Goal: Find contact information: Find contact information

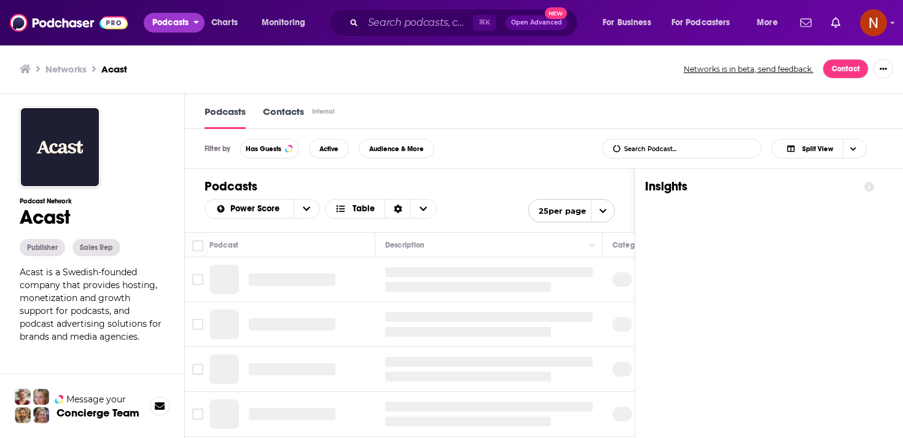
click at [189, 28] on button "Podcasts" at bounding box center [174, 23] width 61 height 20
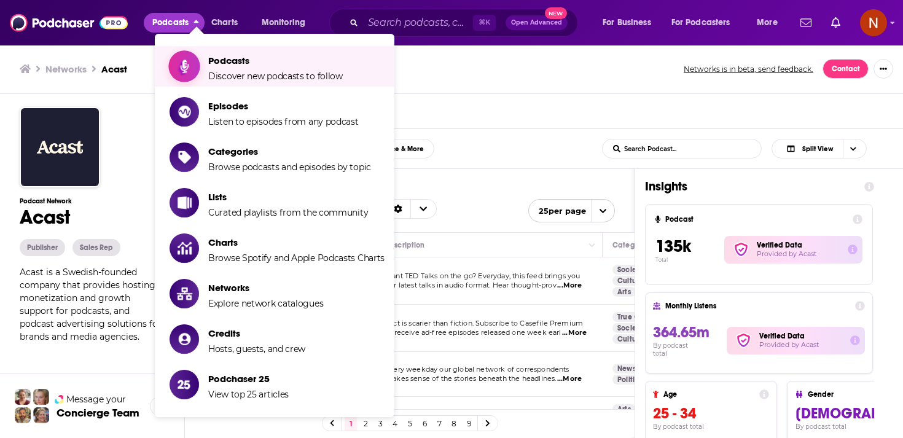
click at [198, 61] on span "Show item sub-menu" at bounding box center [184, 66] width 95 height 95
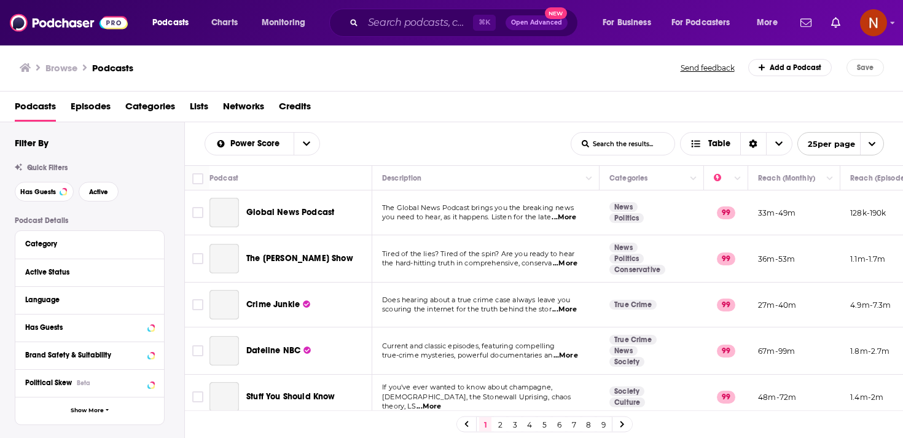
scroll to position [66, 0]
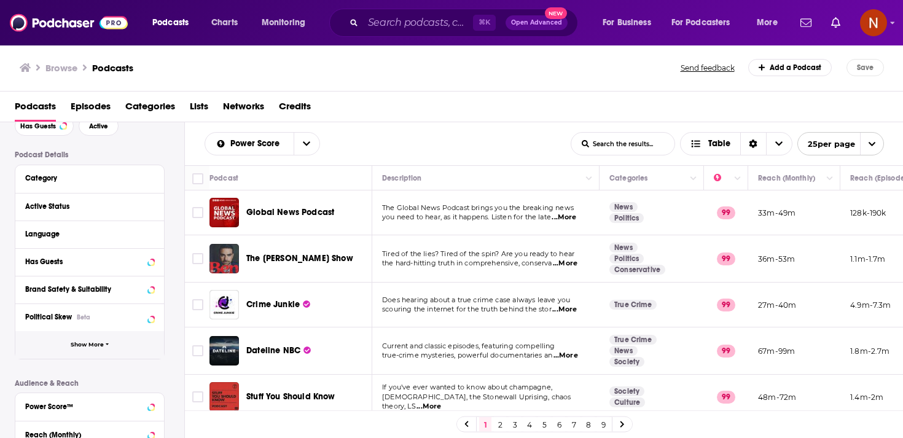
click at [123, 348] on button "Show More" at bounding box center [89, 345] width 149 height 28
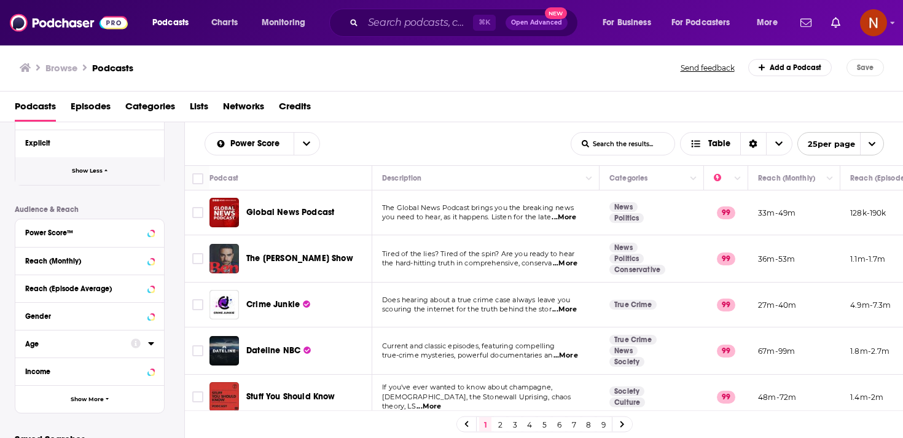
scroll to position [555, 0]
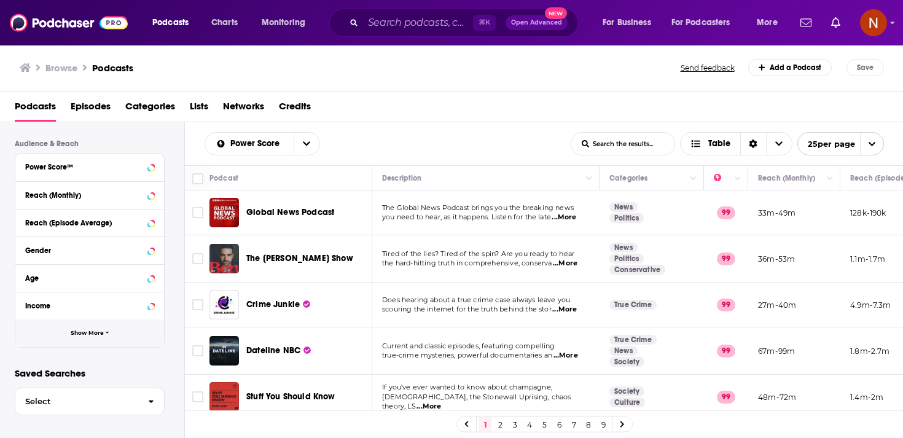
click at [101, 331] on span "Show More" at bounding box center [87, 333] width 33 height 7
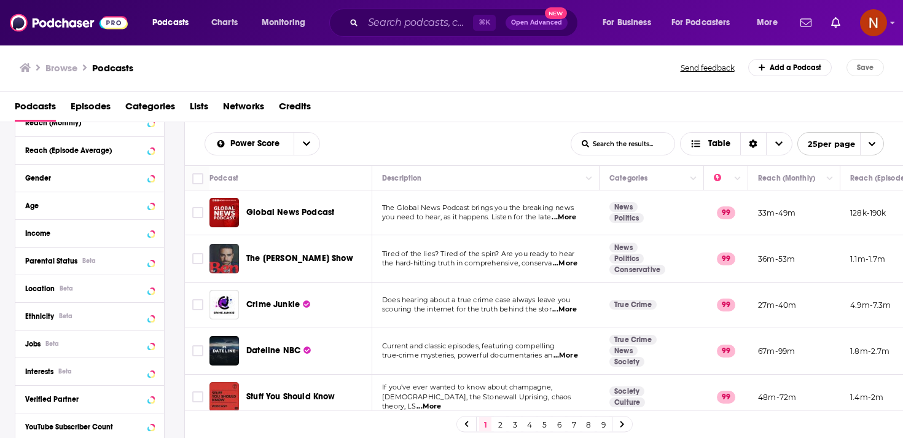
scroll to position [749, 0]
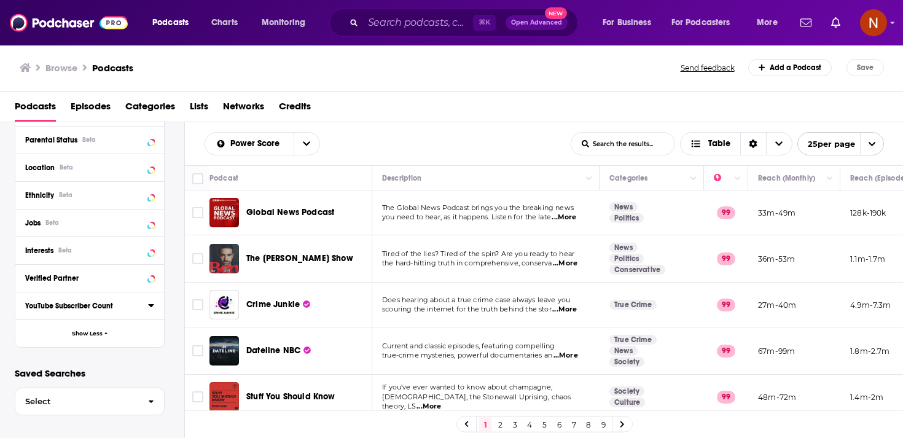
click at [149, 308] on icon at bounding box center [151, 305] width 6 height 10
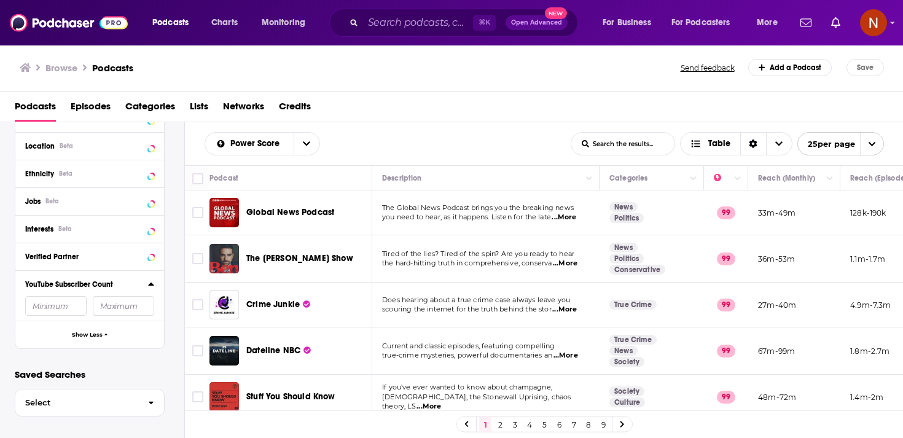
scroll to position [772, 0]
click at [153, 279] on icon at bounding box center [151, 283] width 6 height 10
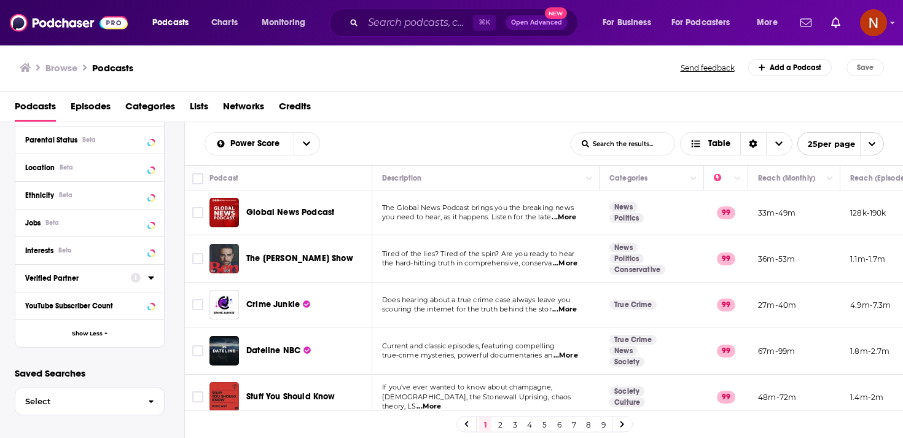
scroll to position [749, 0]
click at [135, 330] on button "Show Less" at bounding box center [89, 334] width 149 height 28
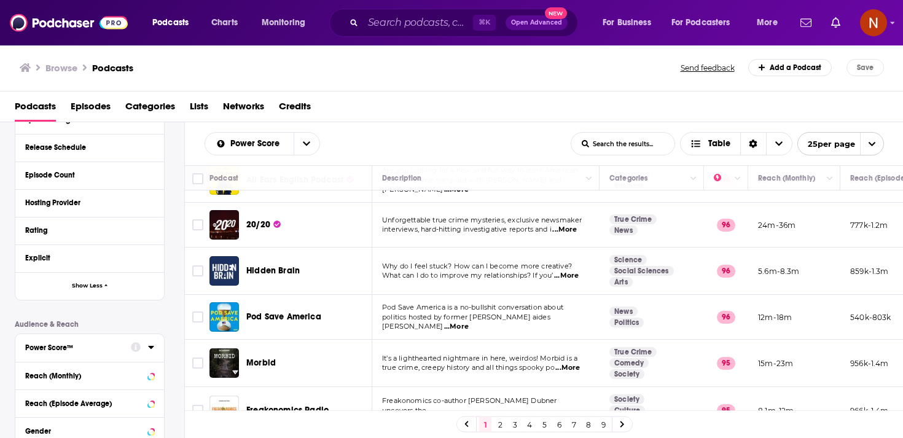
scroll to position [555, 0]
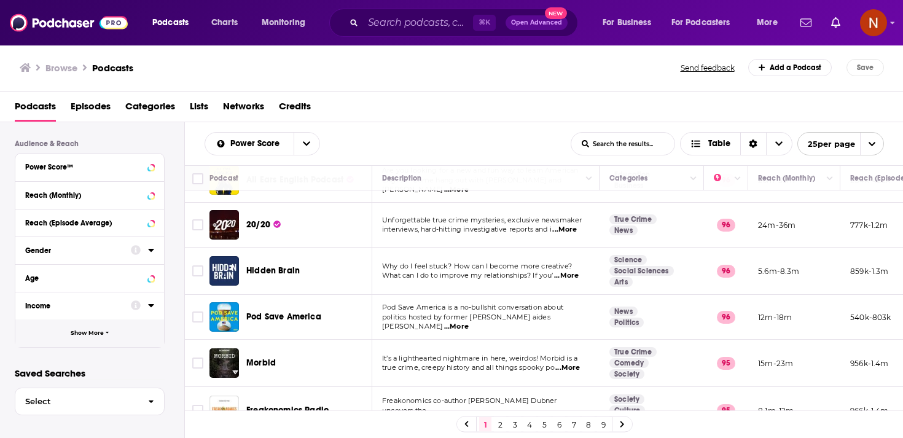
click at [144, 330] on button "Show More" at bounding box center [89, 334] width 149 height 28
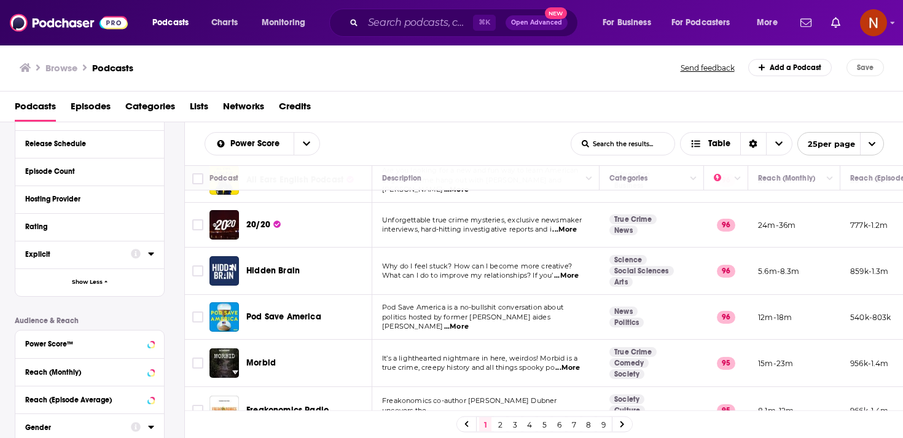
scroll to position [350, 0]
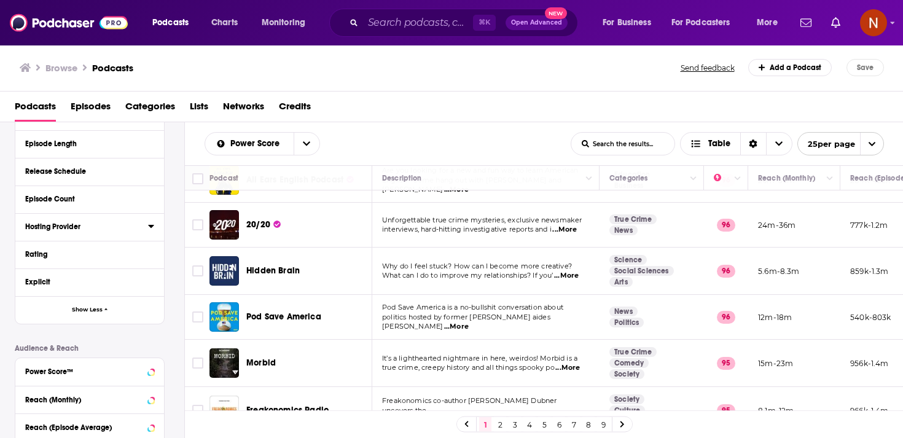
click at [151, 227] on icon at bounding box center [151, 226] width 6 height 3
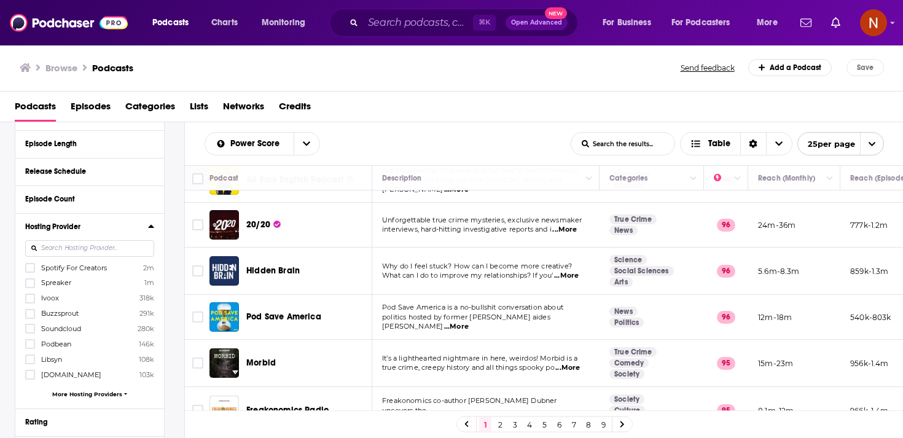
click at [130, 248] on input at bounding box center [89, 248] width 129 height 17
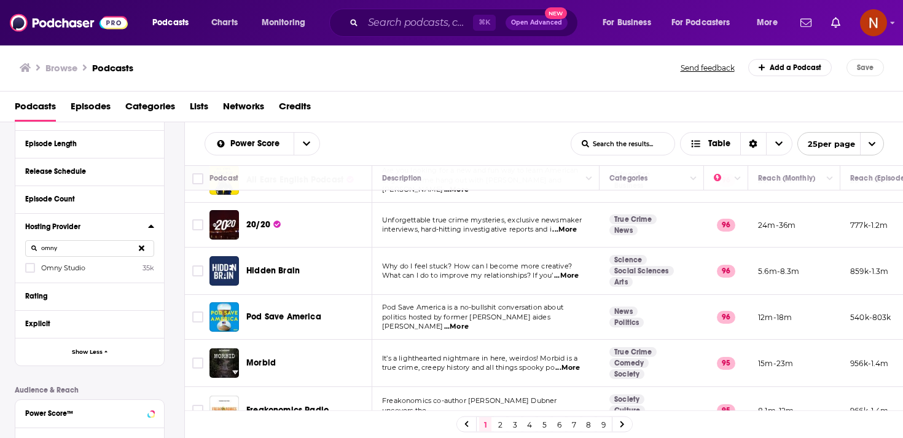
type input "omny"
click at [57, 266] on span "Omny Studio" at bounding box center [63, 268] width 44 height 9
click at [30, 272] on Studio-0 "multiSelectOption-Omny Studio-0" at bounding box center [30, 272] width 0 height 0
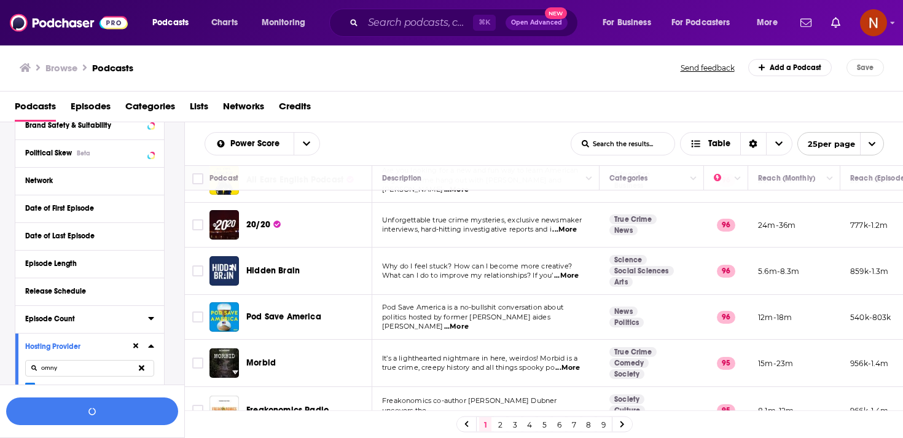
scroll to position [46, 0]
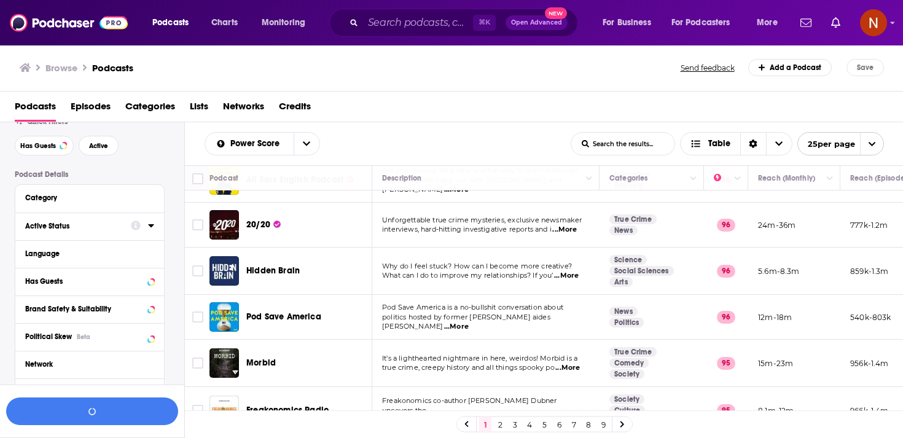
click at [152, 229] on icon at bounding box center [151, 226] width 6 height 10
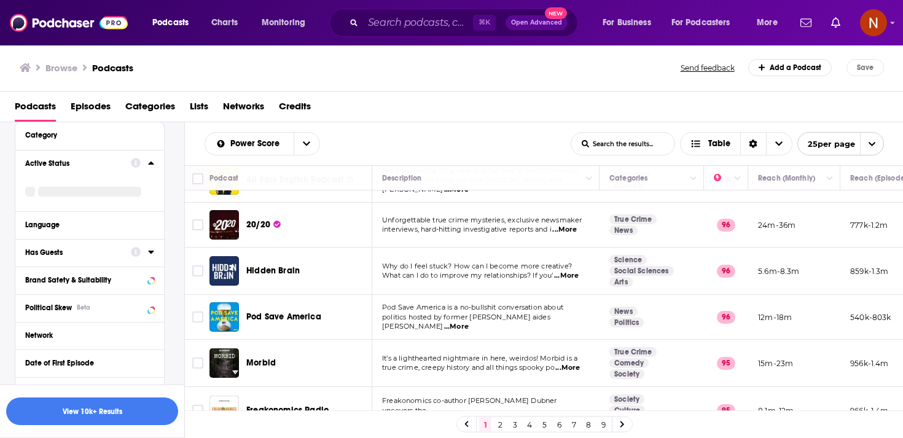
scroll to position [114, 0]
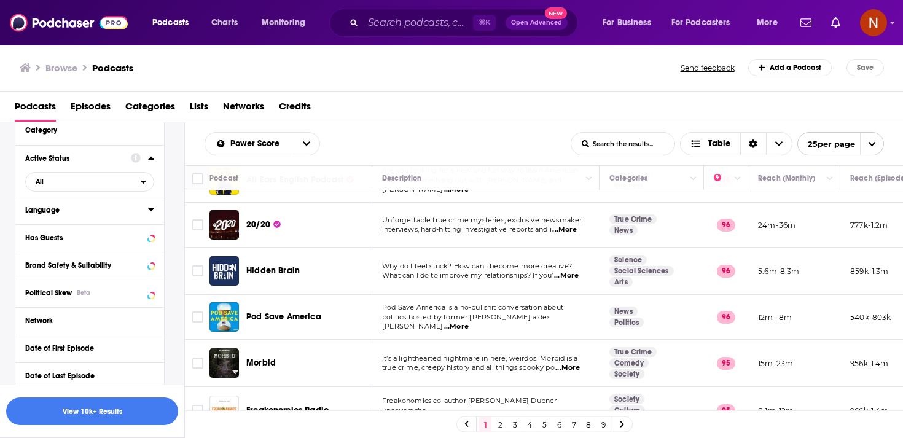
click at [150, 214] on icon at bounding box center [151, 210] width 6 height 10
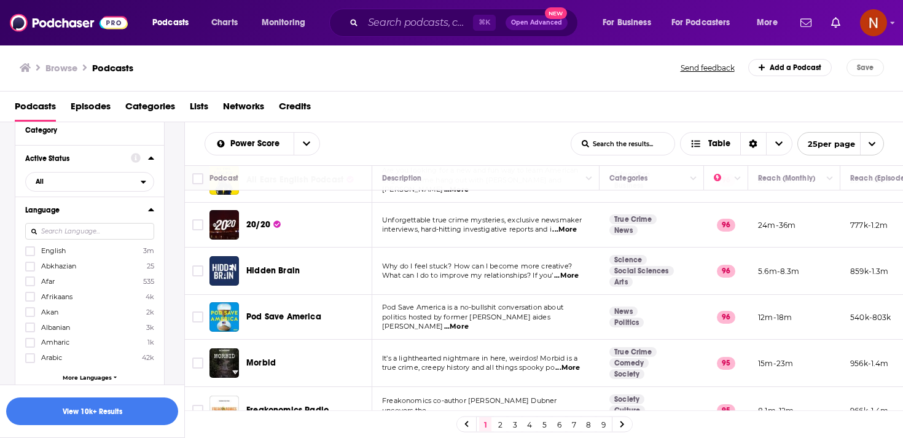
click at [131, 235] on input at bounding box center [89, 231] width 129 height 17
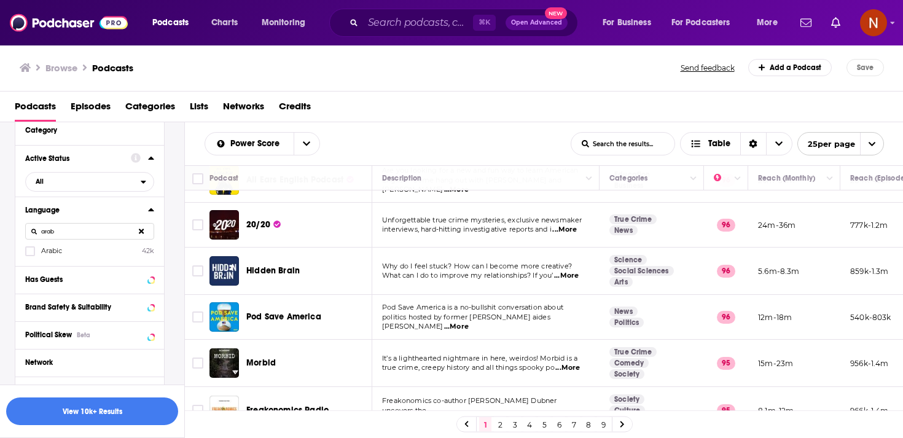
type input "arab"
click at [44, 254] on span "Arabic" at bounding box center [51, 250] width 21 height 9
click at [30, 255] on input "multiSelectOption-ar-0" at bounding box center [30, 255] width 0 height 0
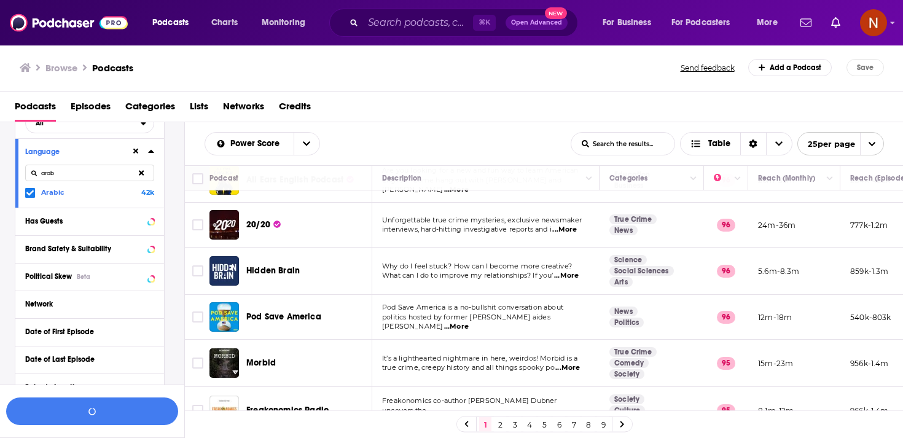
scroll to position [406, 0]
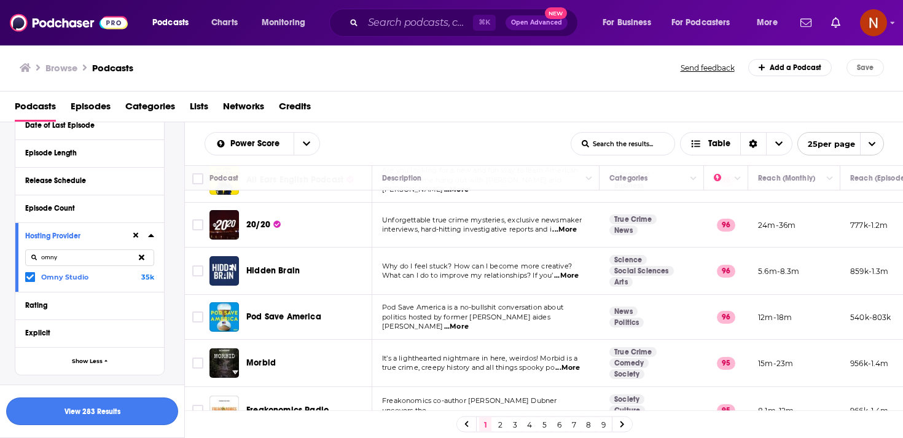
click at [116, 413] on button "View 283 Results" at bounding box center [92, 412] width 172 height 28
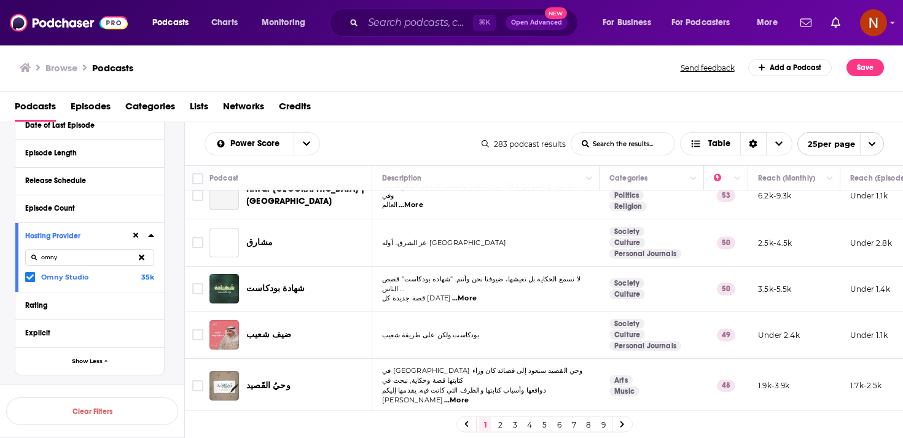
scroll to position [876, 0]
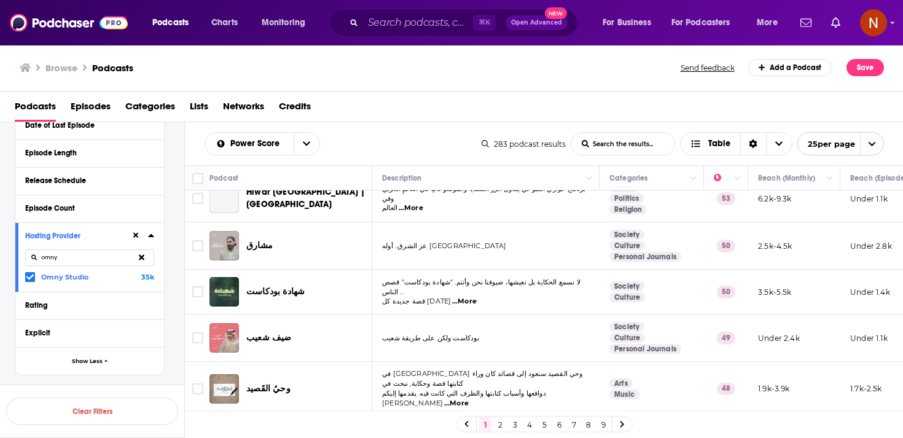
click at [501, 429] on link "2" at bounding box center [500, 424] width 12 height 15
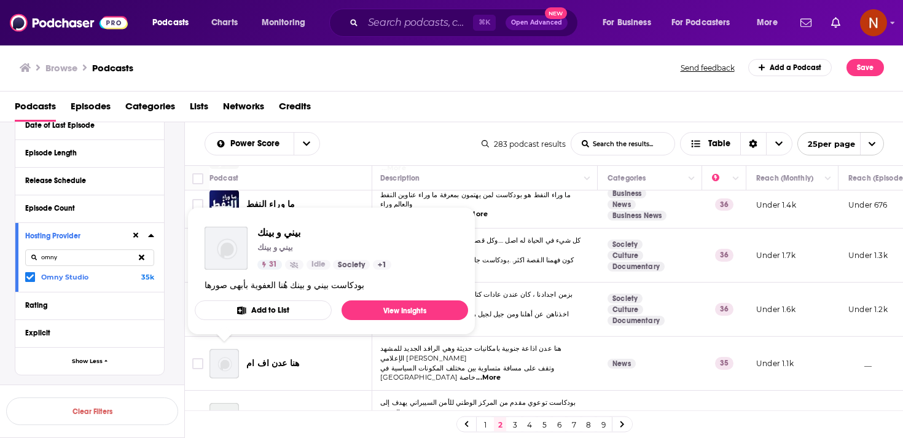
scroll to position [933, 2]
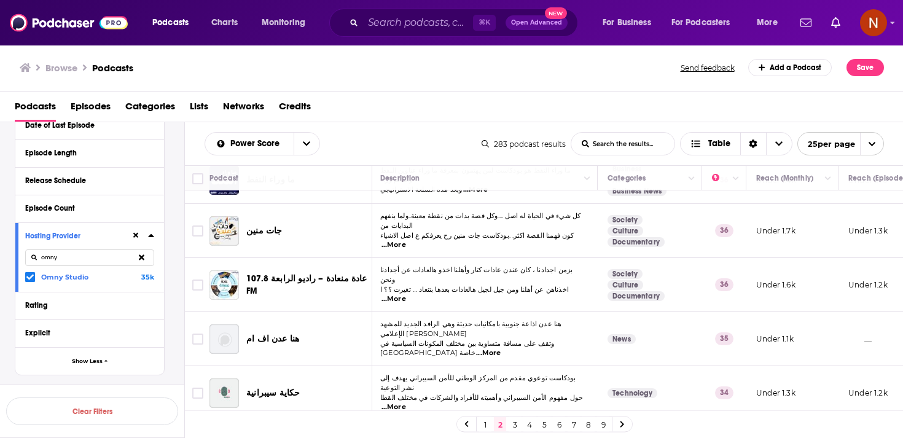
click at [513, 422] on link "3" at bounding box center [515, 424] width 12 height 15
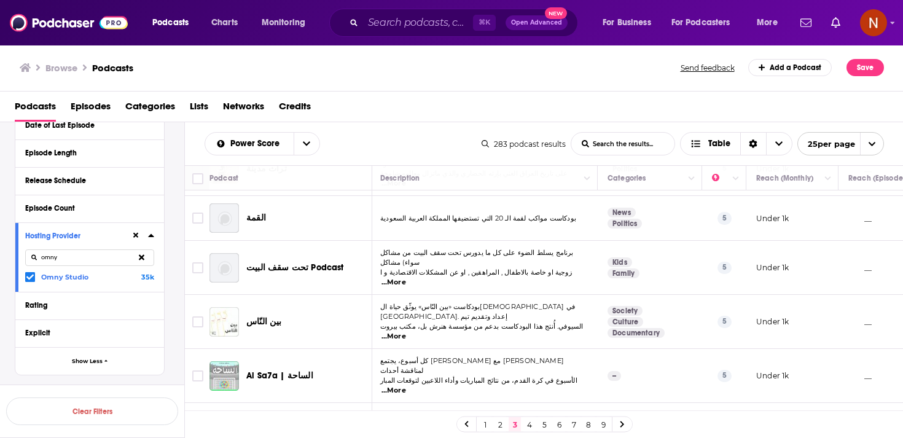
scroll to position [921, 2]
click at [532, 426] on link "4" at bounding box center [530, 424] width 12 height 15
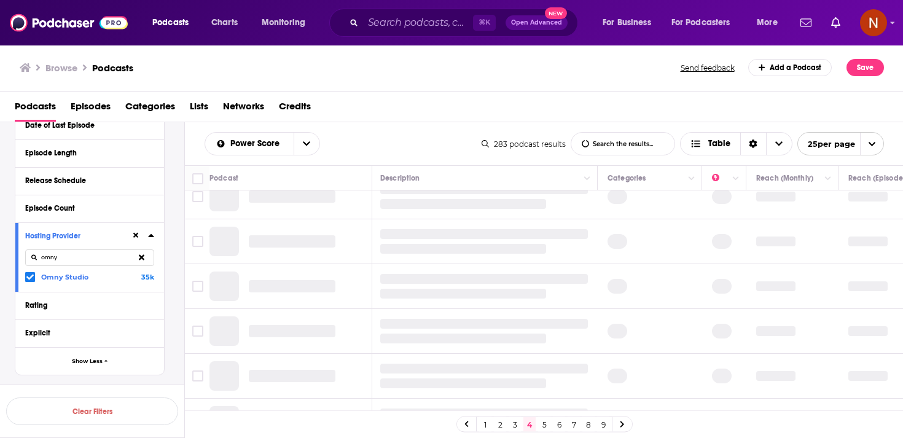
scroll to position [0, 2]
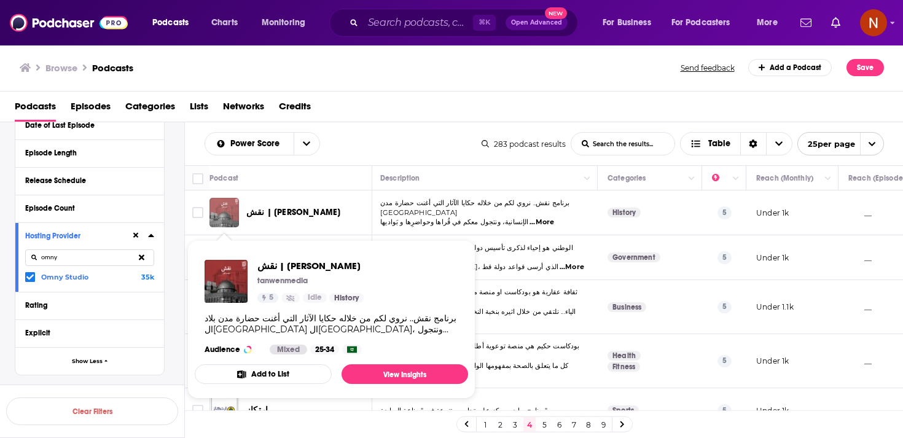
click at [223, 211] on img "نقش | تنوين بودكاست" at bounding box center [224, 212] width 29 height 29
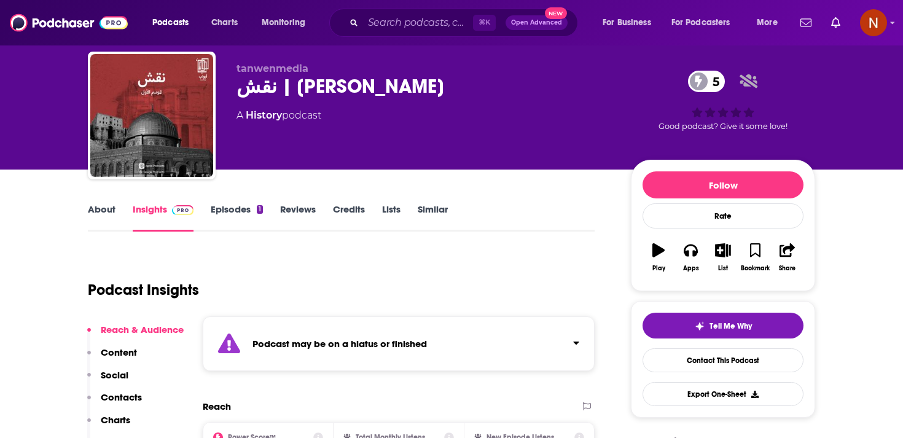
scroll to position [32, 0]
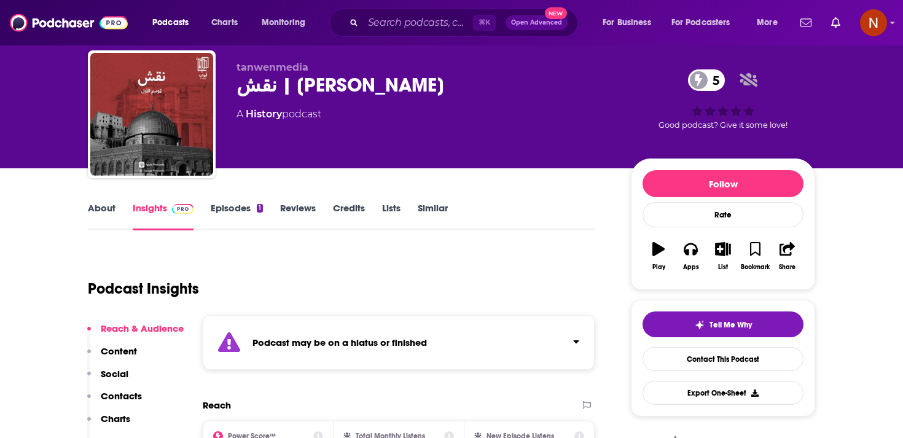
click at [284, 70] on span "tanwenmedia" at bounding box center [273, 67] width 72 height 12
copy p "tanwenmedia"
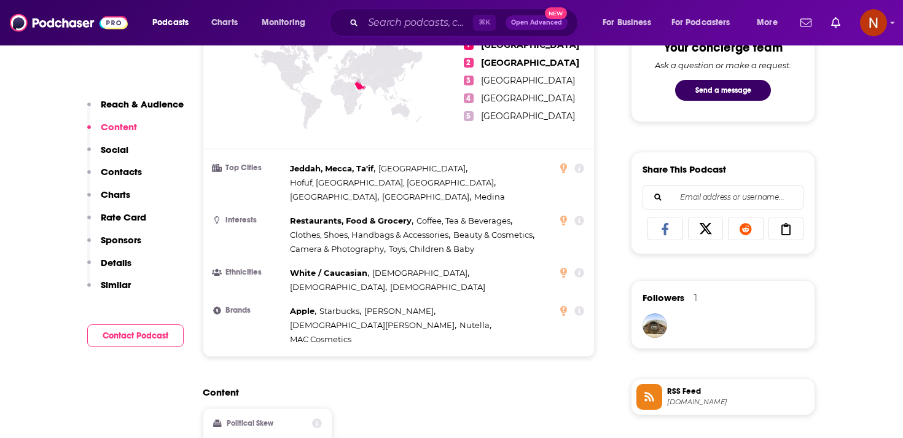
scroll to position [661, 0]
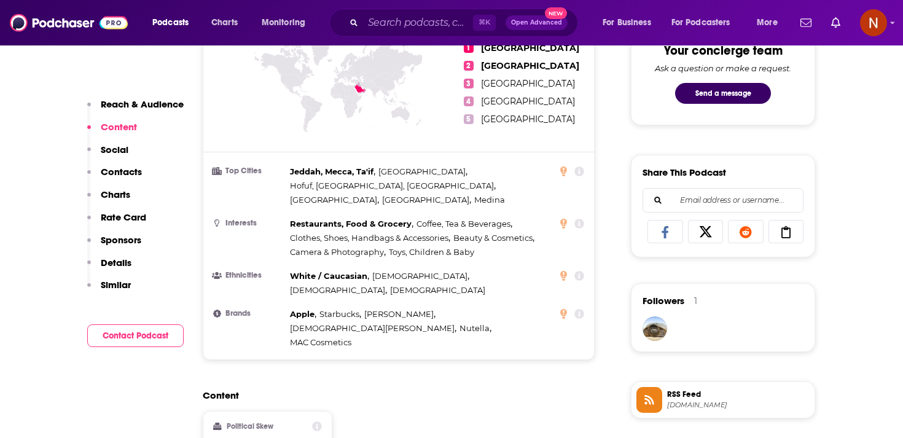
click at [693, 410] on span "[DOMAIN_NAME]" at bounding box center [738, 405] width 143 height 9
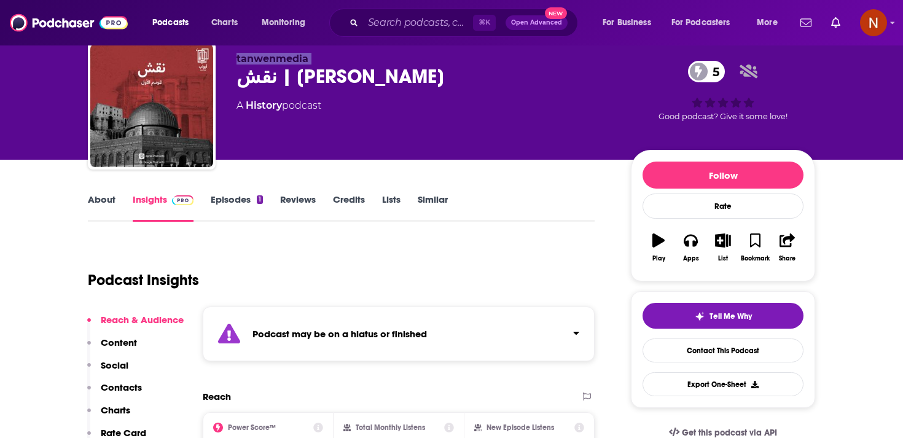
scroll to position [0, 0]
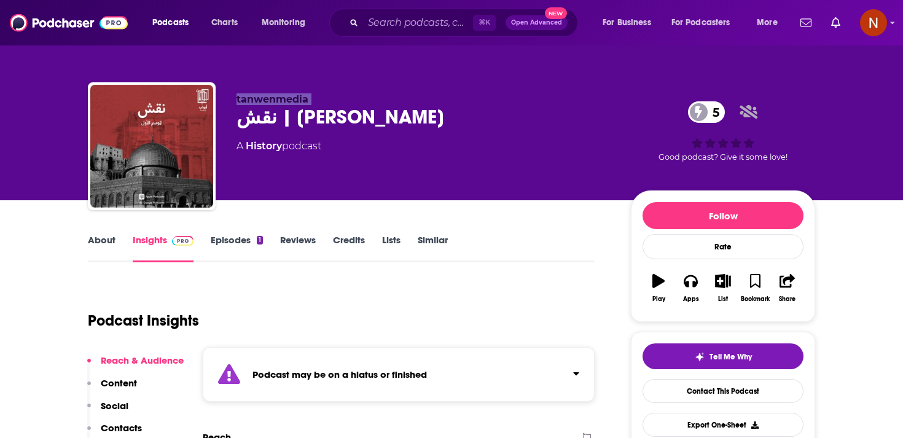
copy p "tanwenmedia"
click at [372, 25] on input "Search podcasts, credits, & more..." at bounding box center [418, 23] width 110 height 20
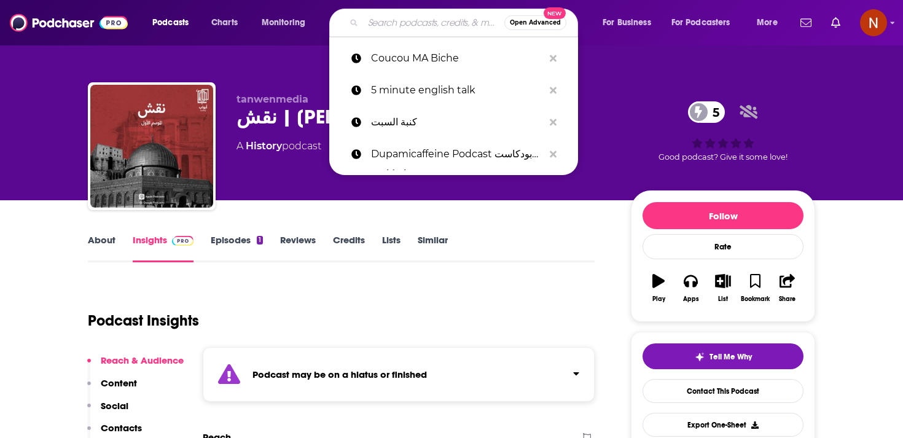
paste input "محطات"
type input "محطات"
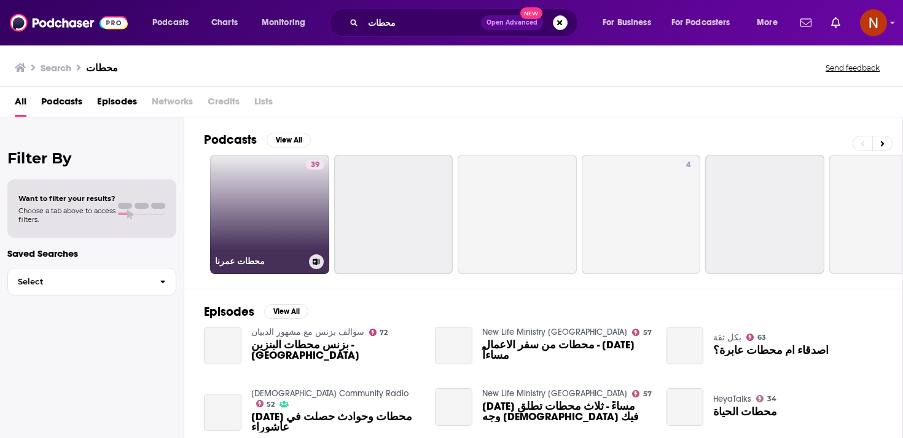
click at [267, 220] on link "39 محطات عمرنا" at bounding box center [269, 214] width 119 height 119
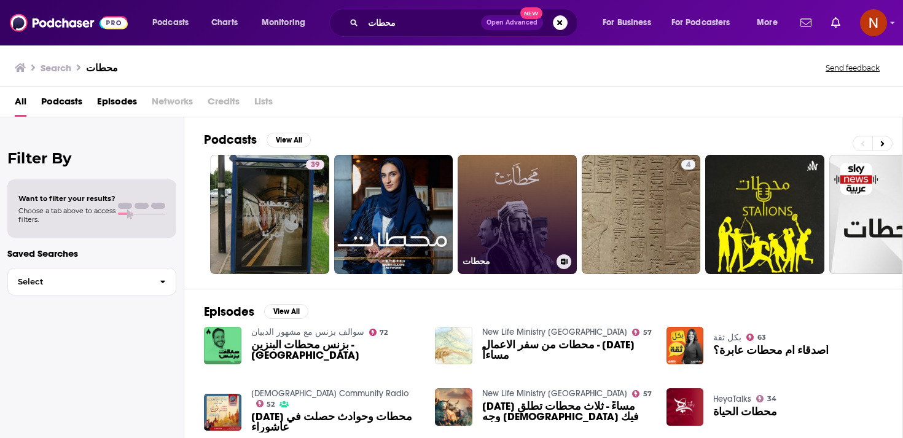
click at [514, 236] on link "محطات" at bounding box center [517, 214] width 119 height 119
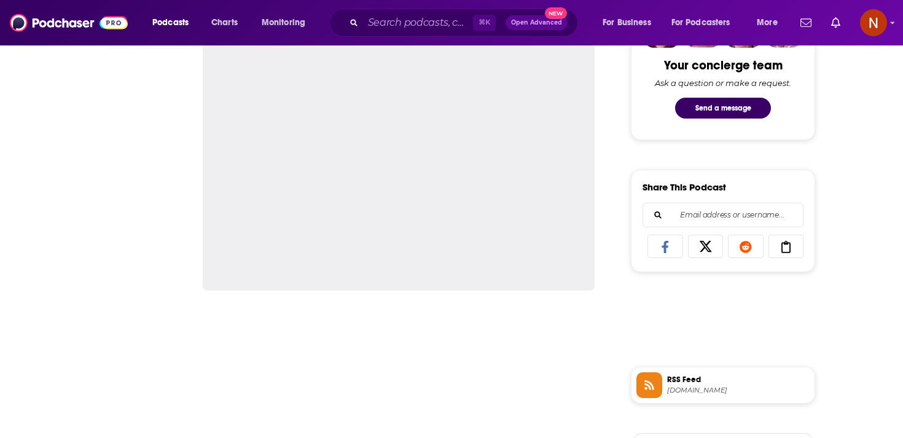
scroll to position [672, 0]
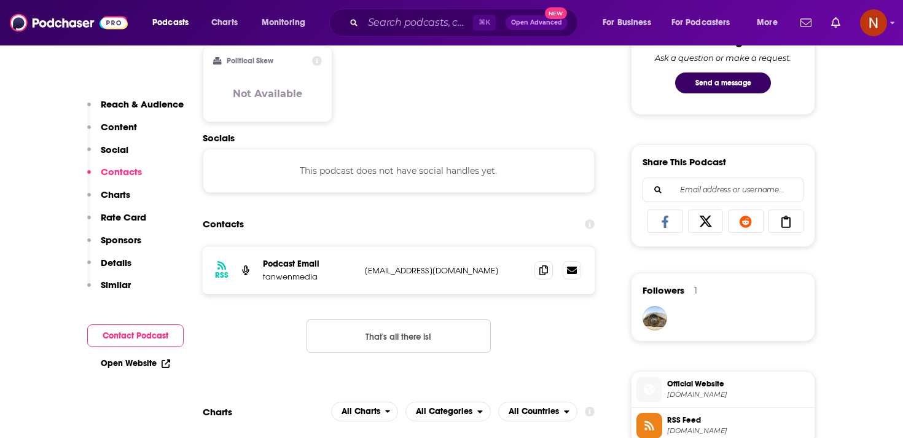
click at [683, 422] on span "RSS Feed" at bounding box center [738, 420] width 143 height 11
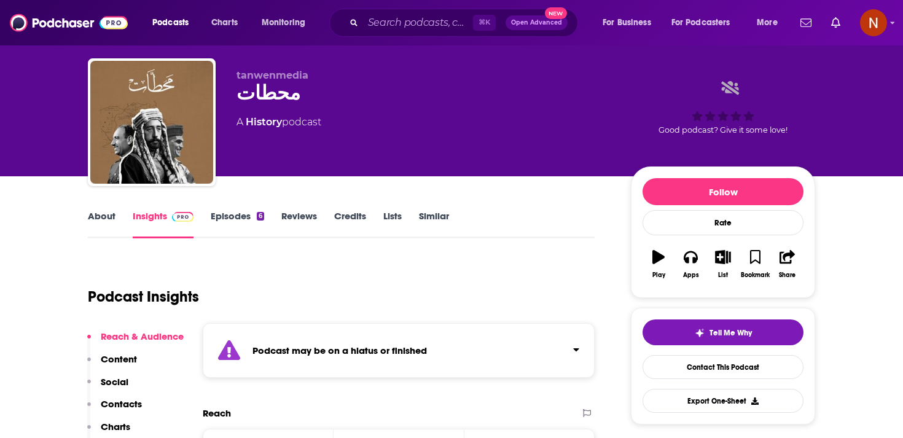
scroll to position [0, 0]
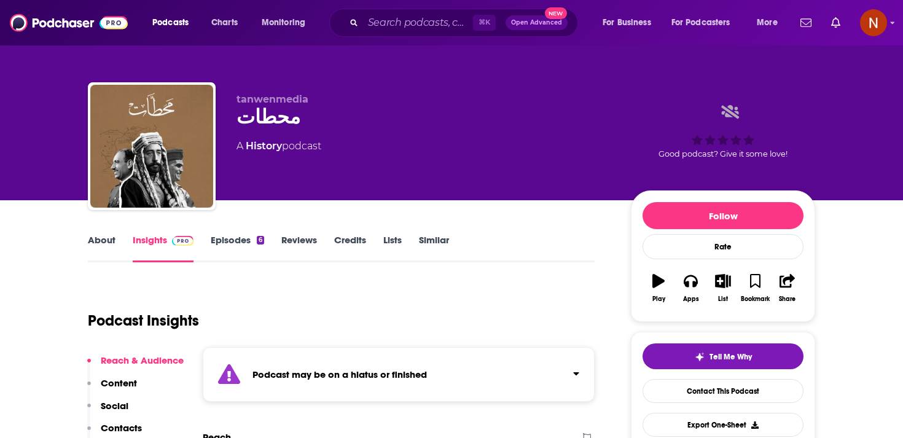
click at [402, 380] on strong "Podcast may be on a hiatus or finished" at bounding box center [340, 375] width 175 height 12
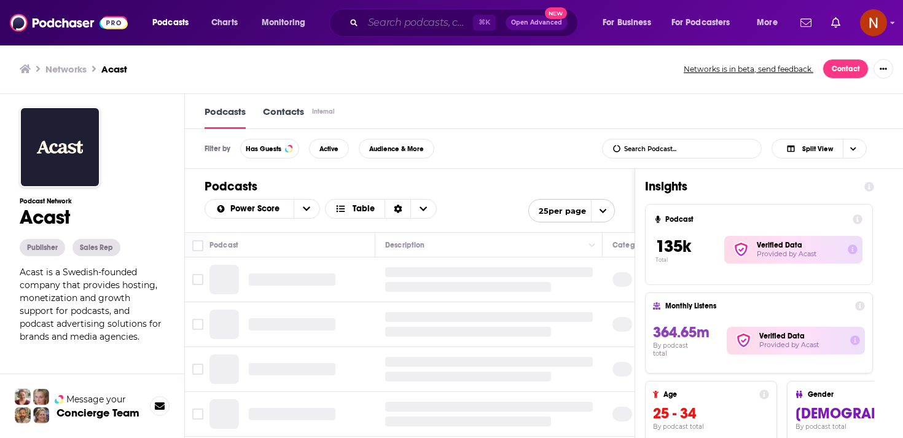
click at [433, 25] on input "Search podcasts, credits, & more..." at bounding box center [418, 23] width 110 height 20
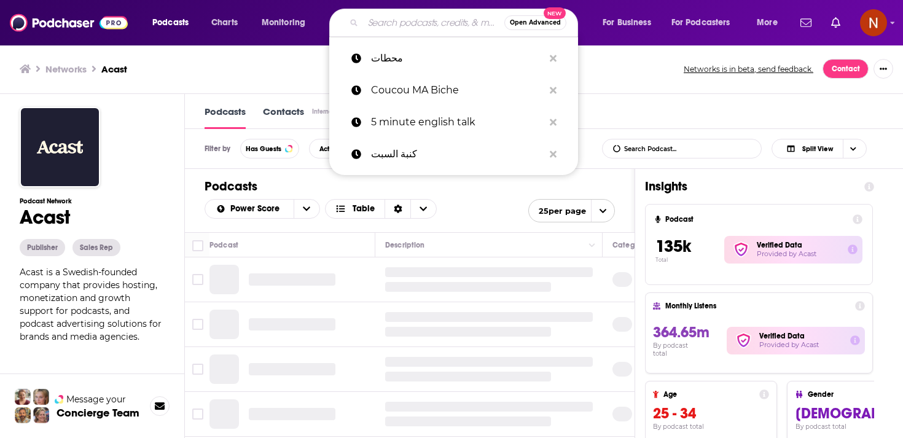
paste input "مغامرات إبن بطوطة"
type input "مغامرات إبن بطوطة"
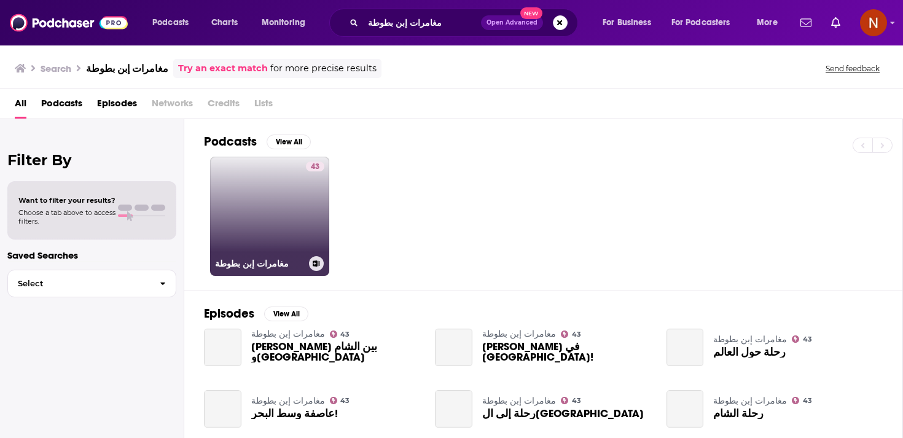
click at [306, 210] on div "43" at bounding box center [315, 209] width 18 height 95
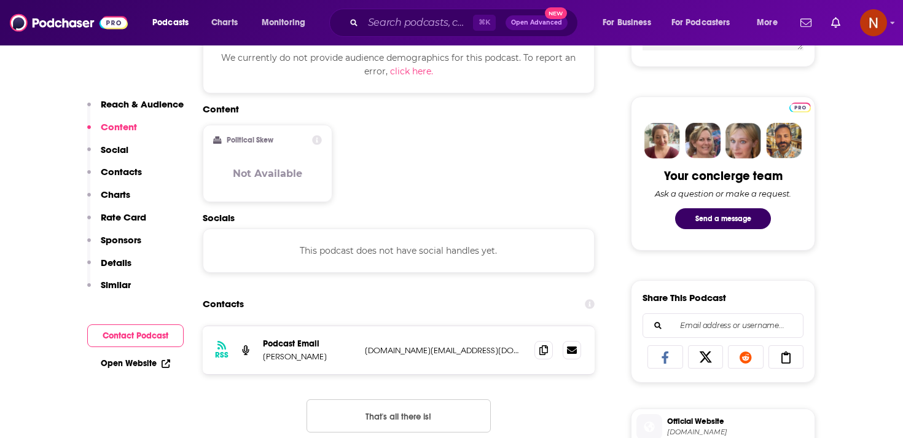
scroll to position [552, 0]
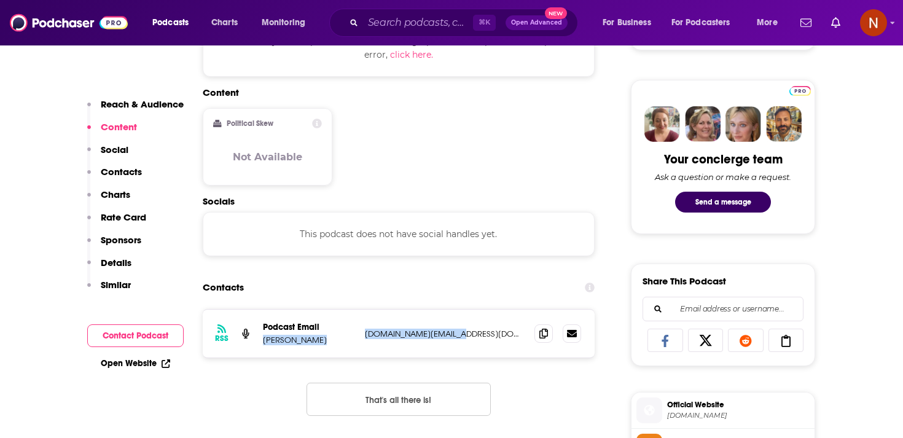
drag, startPoint x: 358, startPoint y: 334, endPoint x: 461, endPoint y: 334, distance: 103.2
click at [461, 334] on div "RSS Podcast Email abdulla heji hekaya.bh@outlook.com hekaya.bh@outlook.com" at bounding box center [399, 334] width 392 height 48
click at [461, 334] on p "hekaya.bh@outlook.com" at bounding box center [445, 334] width 160 height 10
drag, startPoint x: 461, startPoint y: 334, endPoint x: 363, endPoint y: 336, distance: 98.3
click at [363, 336] on div "RSS Podcast Email abdulla heji hekaya.bh@outlook.com hekaya.bh@outlook.com" at bounding box center [399, 334] width 392 height 48
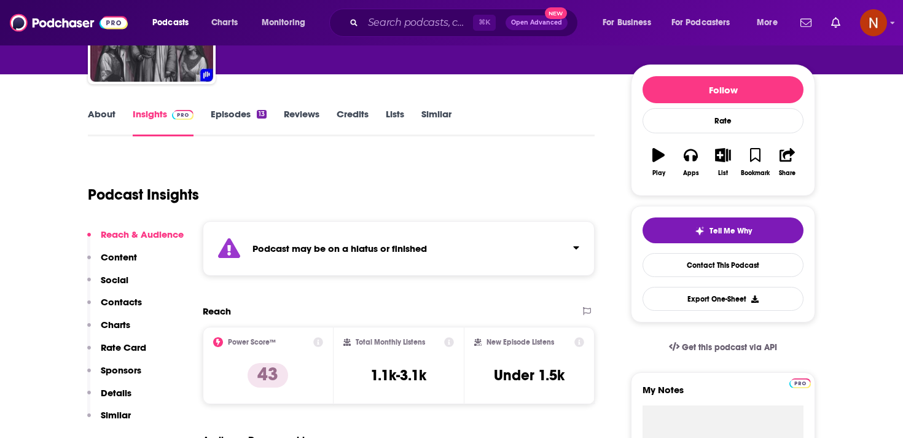
scroll to position [0, 0]
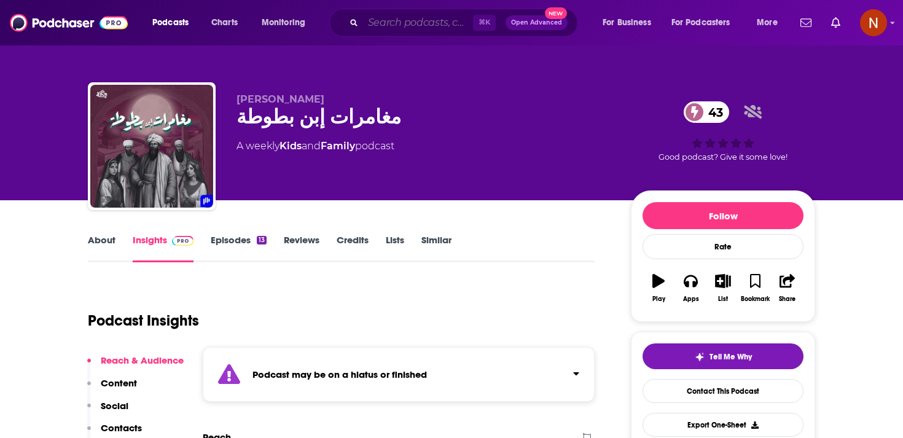
click at [433, 13] on input "Search podcasts, credits, & more..." at bounding box center [418, 23] width 110 height 20
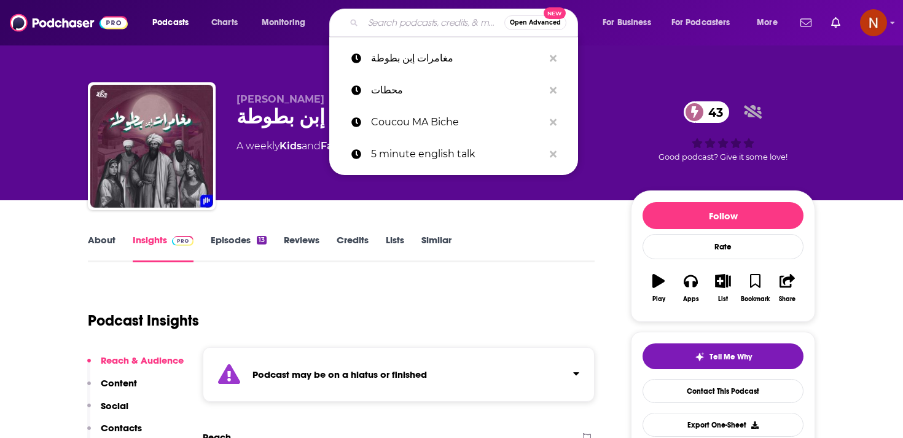
paste input "وسق"
type input "وسق"
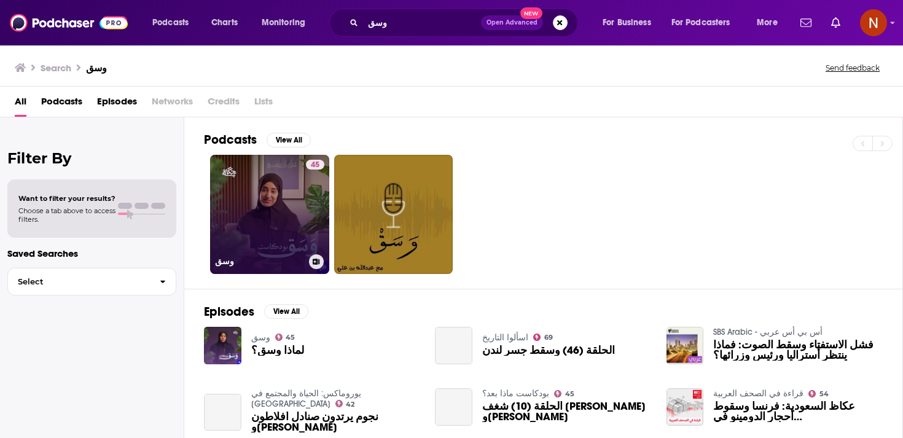
click at [297, 232] on link "45 وسق" at bounding box center [269, 214] width 119 height 119
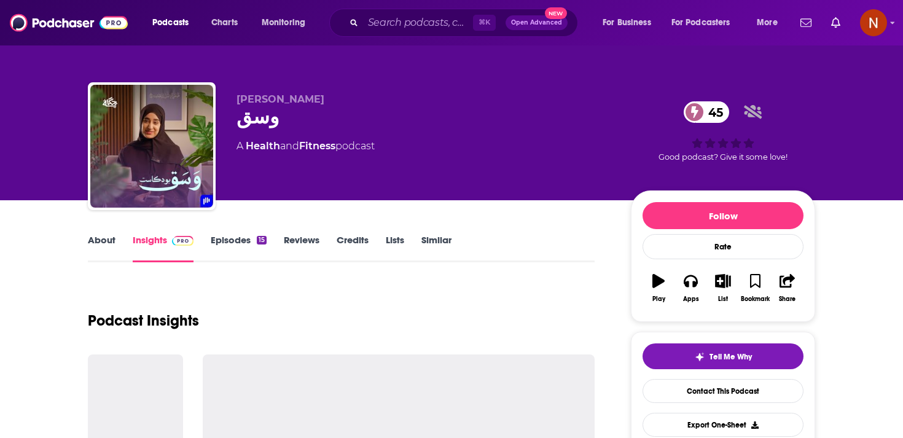
click at [272, 101] on span "abdulla heji" at bounding box center [281, 99] width 88 height 12
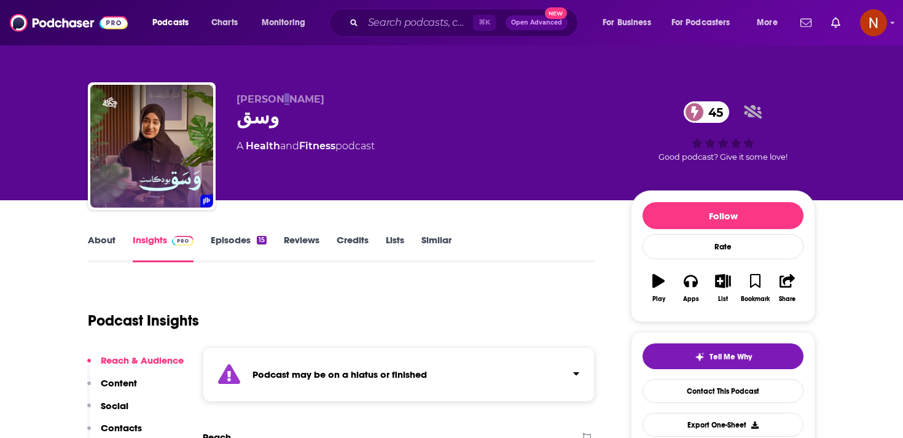
click at [272, 101] on span "abdulla heji" at bounding box center [281, 99] width 88 height 12
copy p "abdulla heji"
click at [357, 128] on div "وسق 45" at bounding box center [424, 117] width 375 height 24
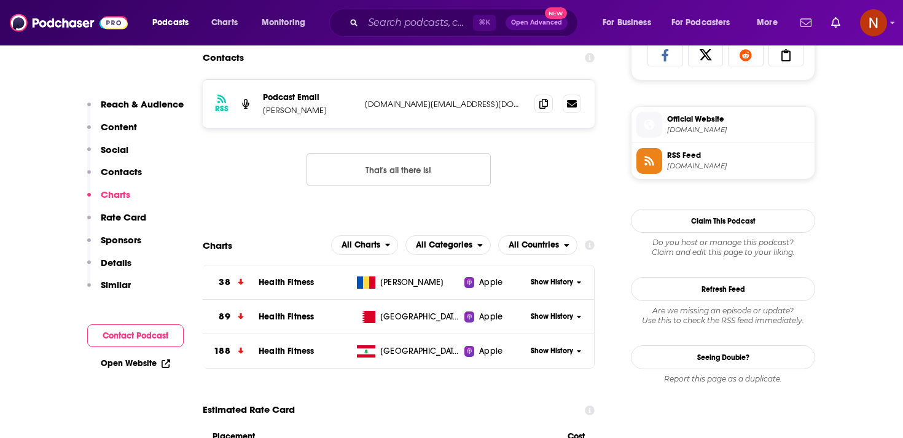
scroll to position [836, 0]
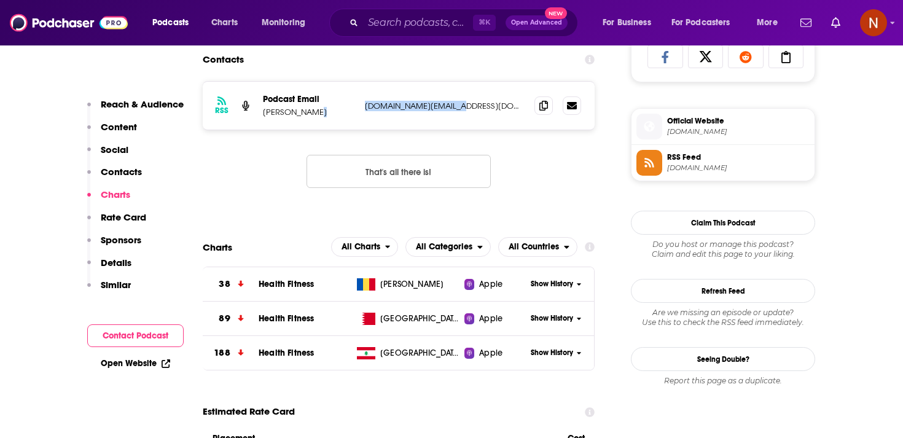
drag, startPoint x: 354, startPoint y: 111, endPoint x: 463, endPoint y: 111, distance: 109.4
click at [0, 0] on div "Podcast Email abdulla heji hekaya.bh@outlook.com hekaya.bh@outlook.com" at bounding box center [0, 0] width 0 height 0
copy div "hekaya.bh@outlook.com"
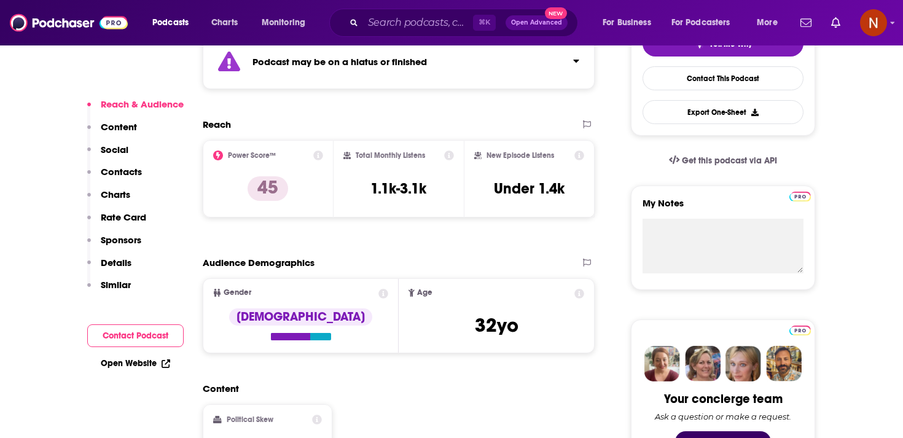
scroll to position [0, 0]
